Goal: Navigation & Orientation: Find specific page/section

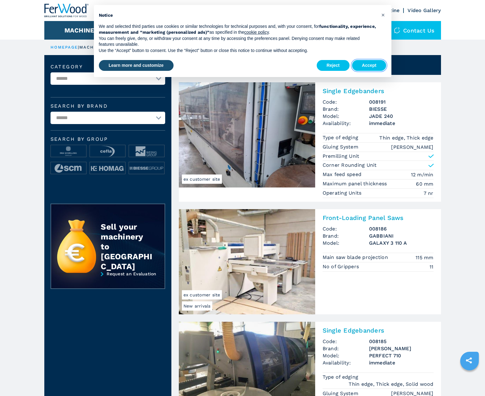
click at [369, 65] on button "Accept" at bounding box center [369, 65] width 34 height 11
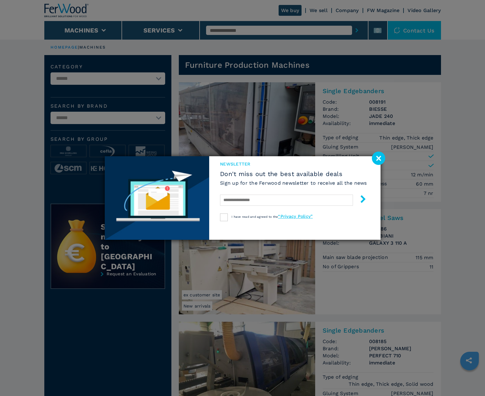
scroll to position [619, 0]
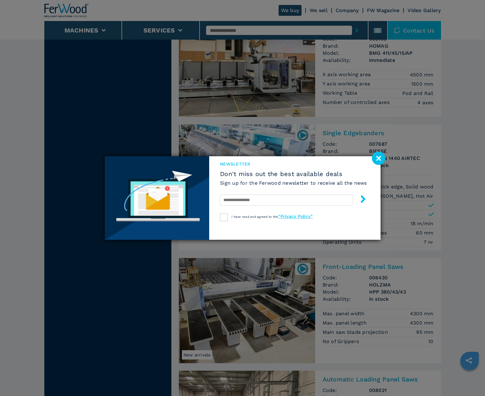
click at [378, 158] on image at bounding box center [378, 158] width 13 height 13
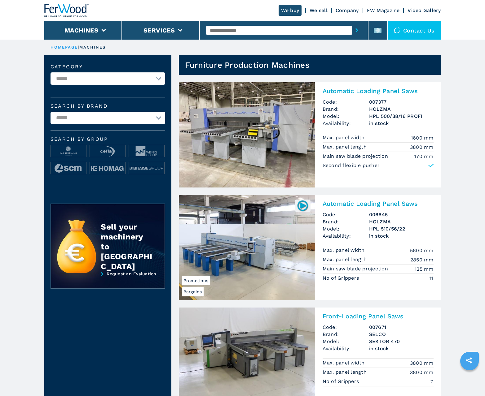
scroll to position [619, 0]
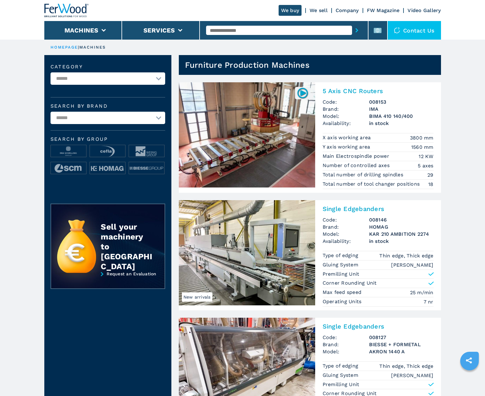
scroll to position [619, 0]
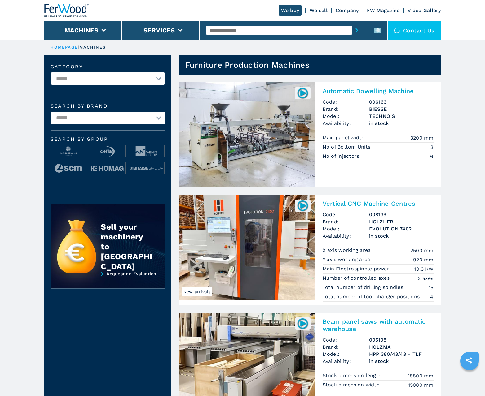
scroll to position [619, 0]
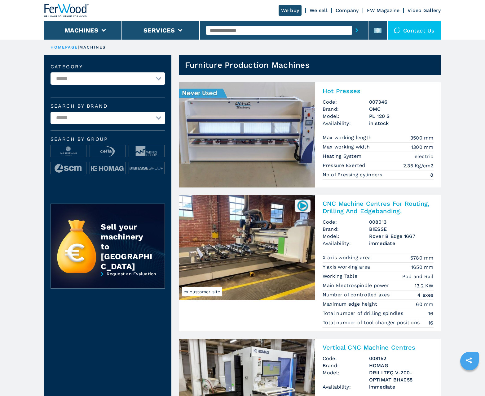
scroll to position [619, 0]
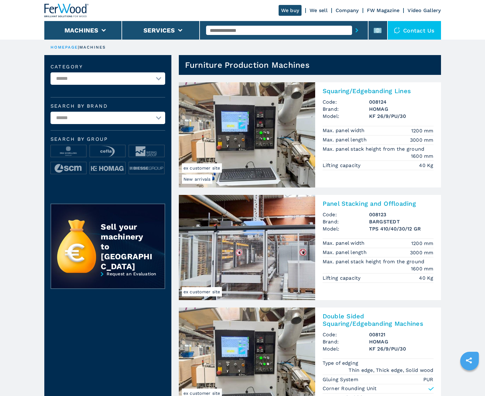
scroll to position [619, 0]
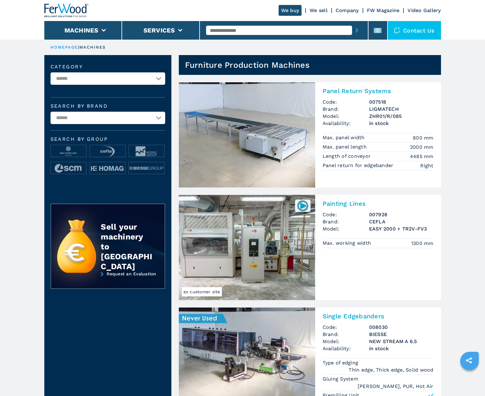
scroll to position [619, 0]
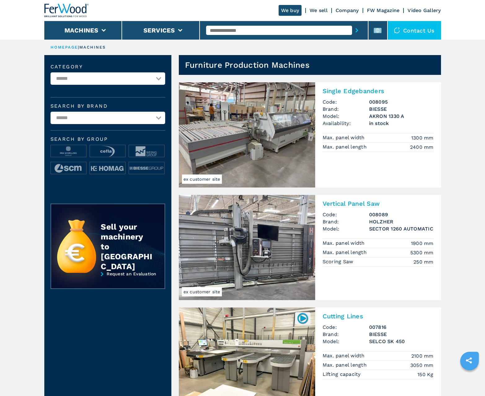
scroll to position [619, 0]
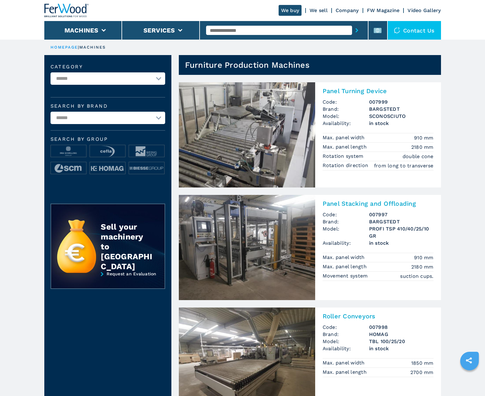
scroll to position [619, 0]
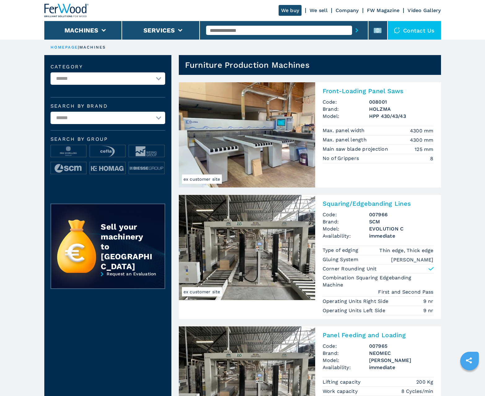
scroll to position [619, 0]
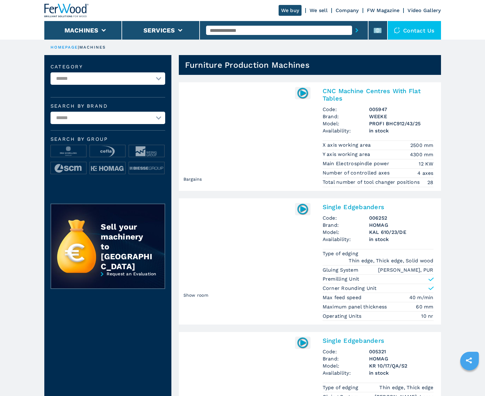
scroll to position [619, 0]
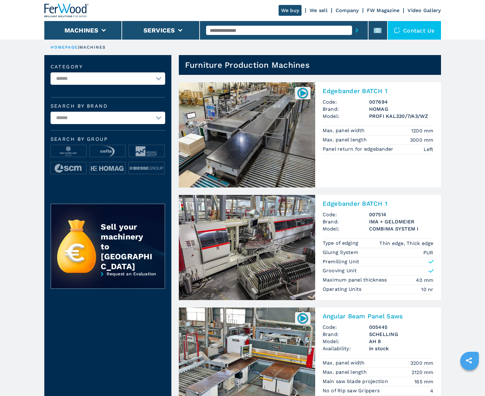
scroll to position [619, 0]
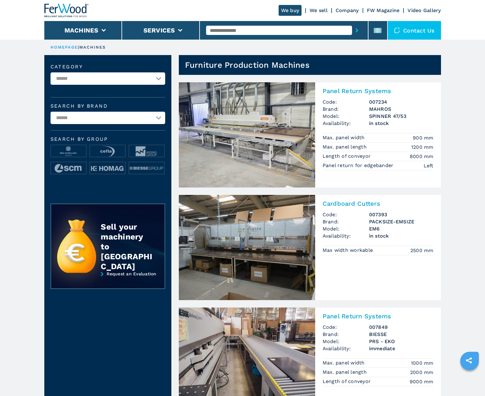
scroll to position [619, 0]
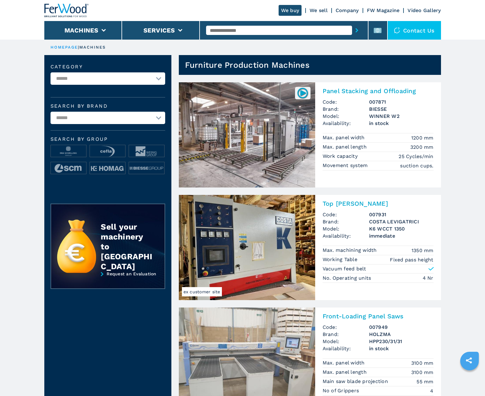
scroll to position [619, 0]
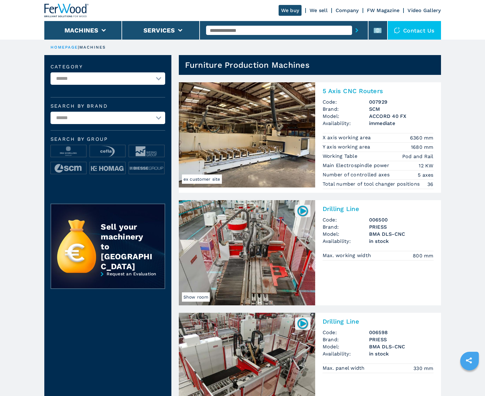
scroll to position [619, 0]
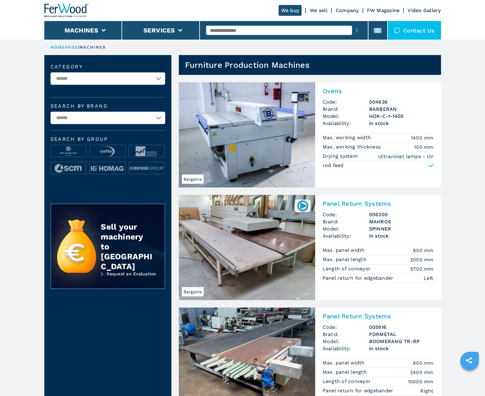
scroll to position [619, 0]
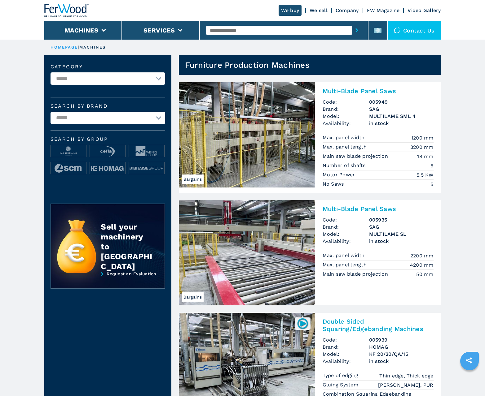
scroll to position [619, 0]
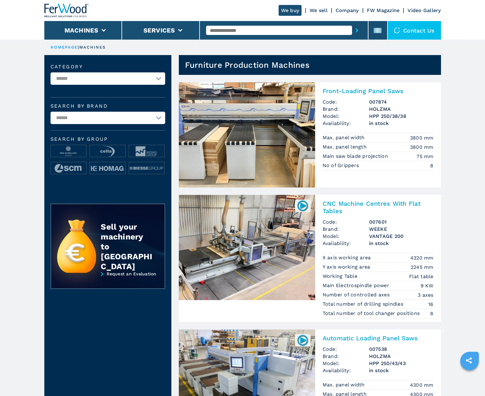
scroll to position [619, 0]
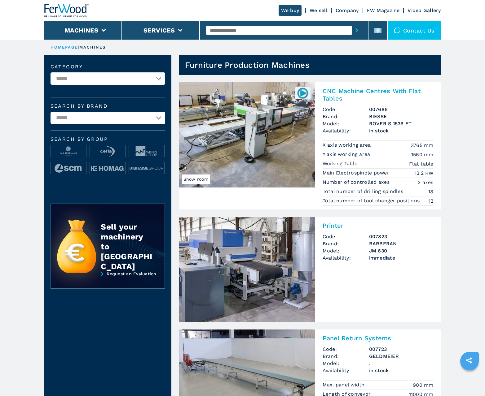
scroll to position [619, 0]
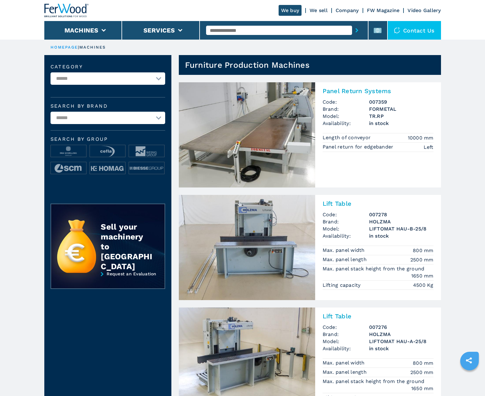
scroll to position [619, 0]
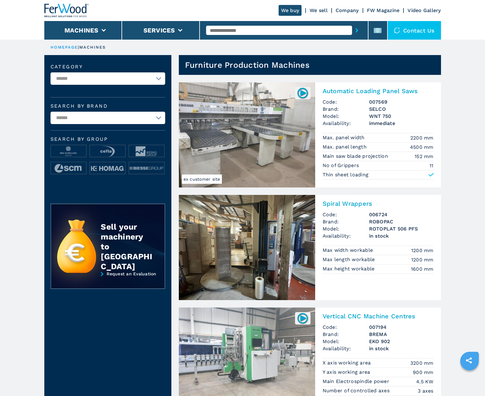
scroll to position [619, 0]
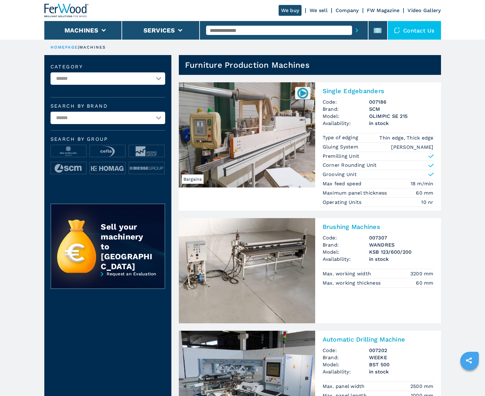
scroll to position [619, 0]
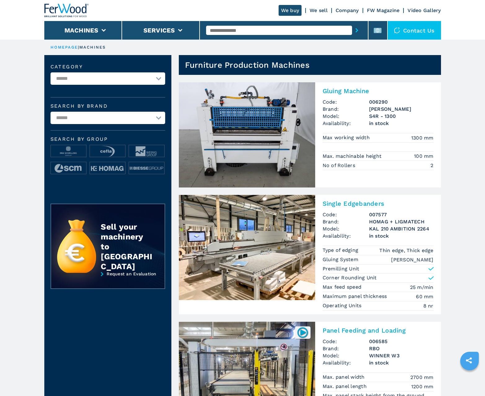
scroll to position [619, 0]
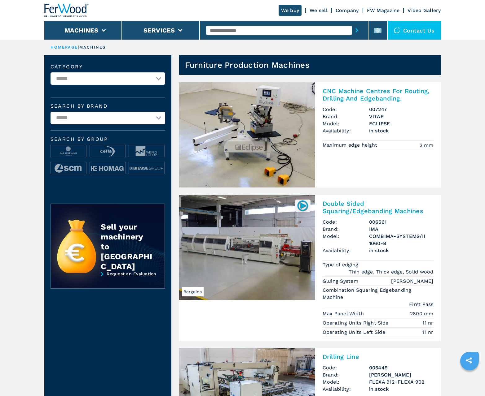
scroll to position [619, 0]
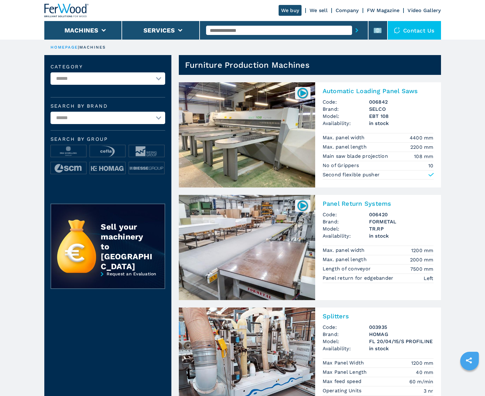
scroll to position [619, 0]
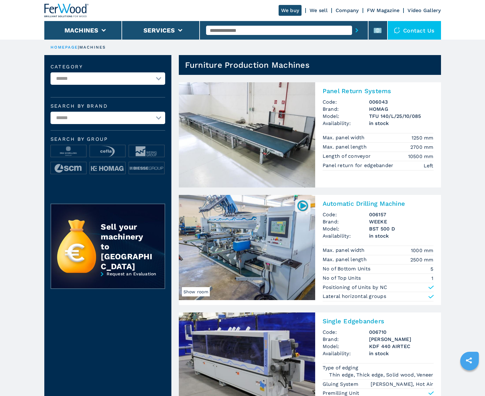
scroll to position [619, 0]
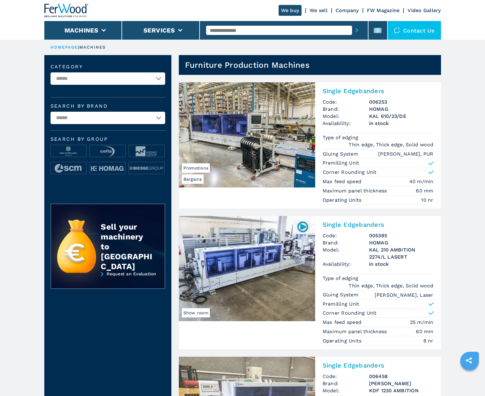
scroll to position [619, 0]
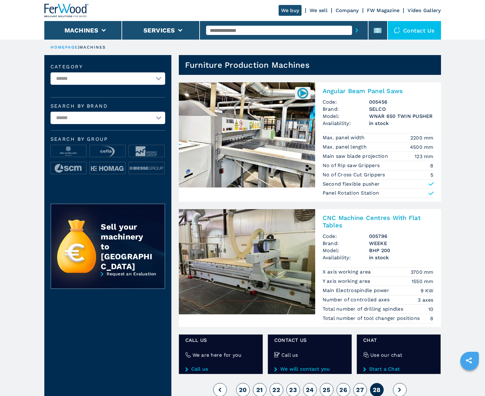
scroll to position [344, 0]
